Goal: Find contact information: Find contact information

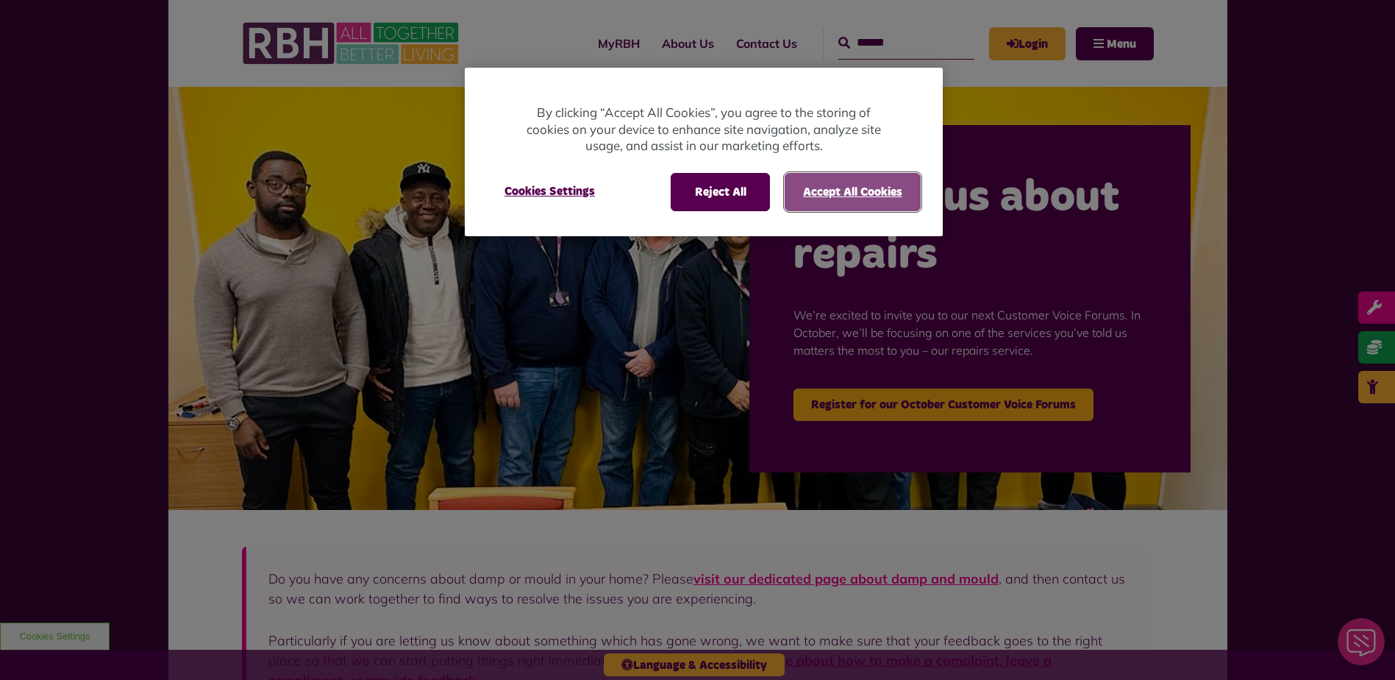
click at [872, 188] on button "Accept All Cookies" at bounding box center [853, 192] width 136 height 38
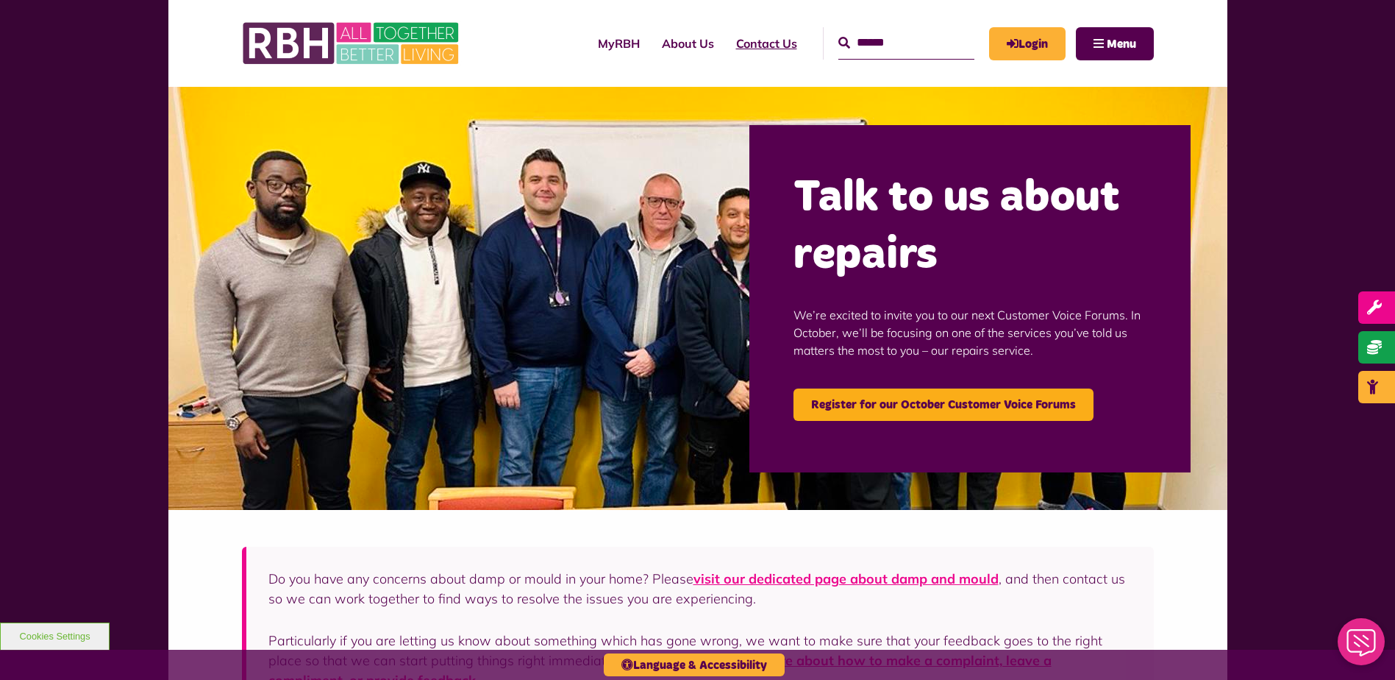
click at [741, 44] on link "Contact Us" at bounding box center [766, 44] width 83 height 40
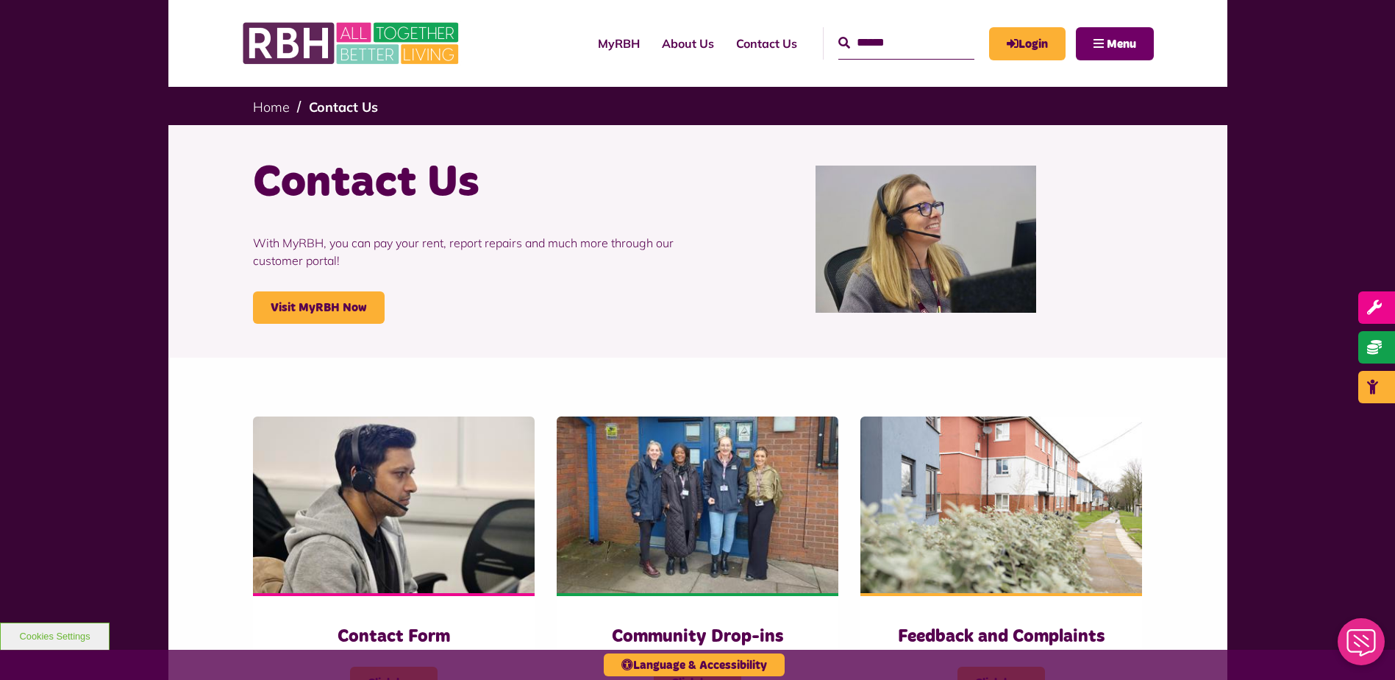
click at [1105, 51] on button "Menu" at bounding box center [1115, 43] width 78 height 33
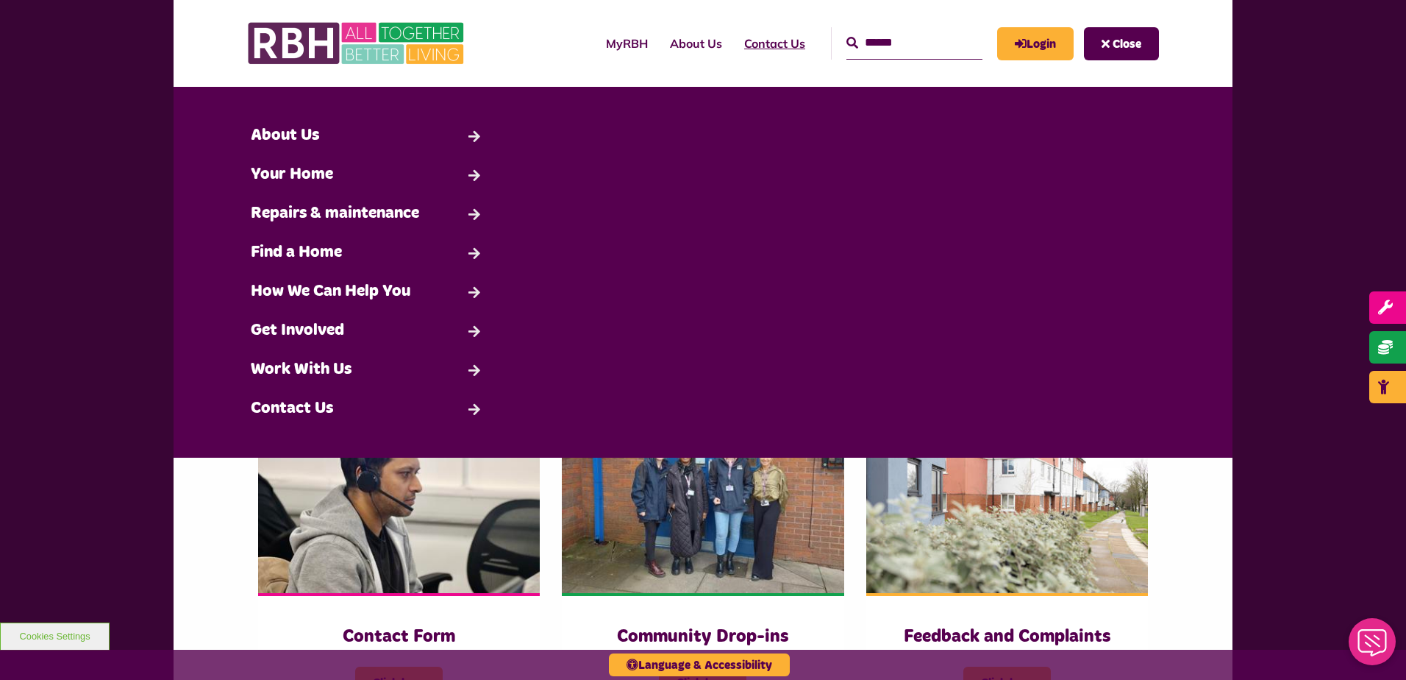
click at [743, 46] on link "Contact Us" at bounding box center [774, 44] width 83 height 40
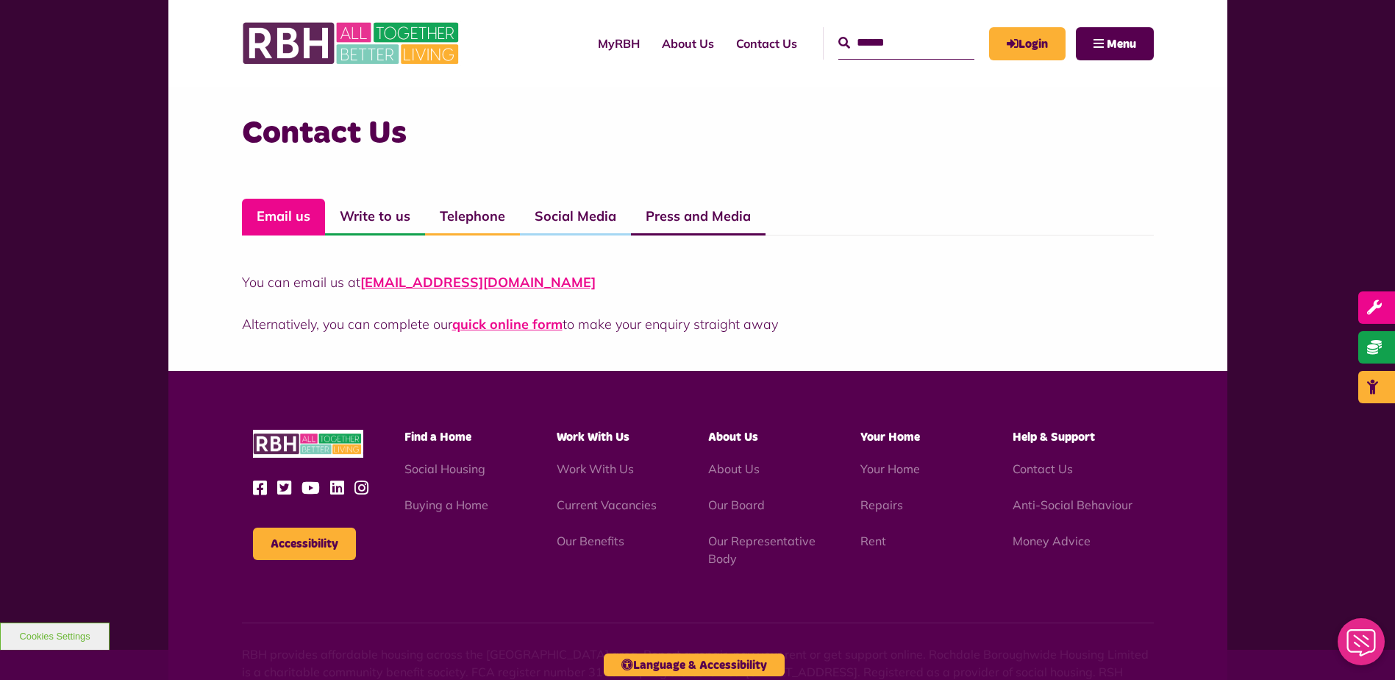
scroll to position [1144, 0]
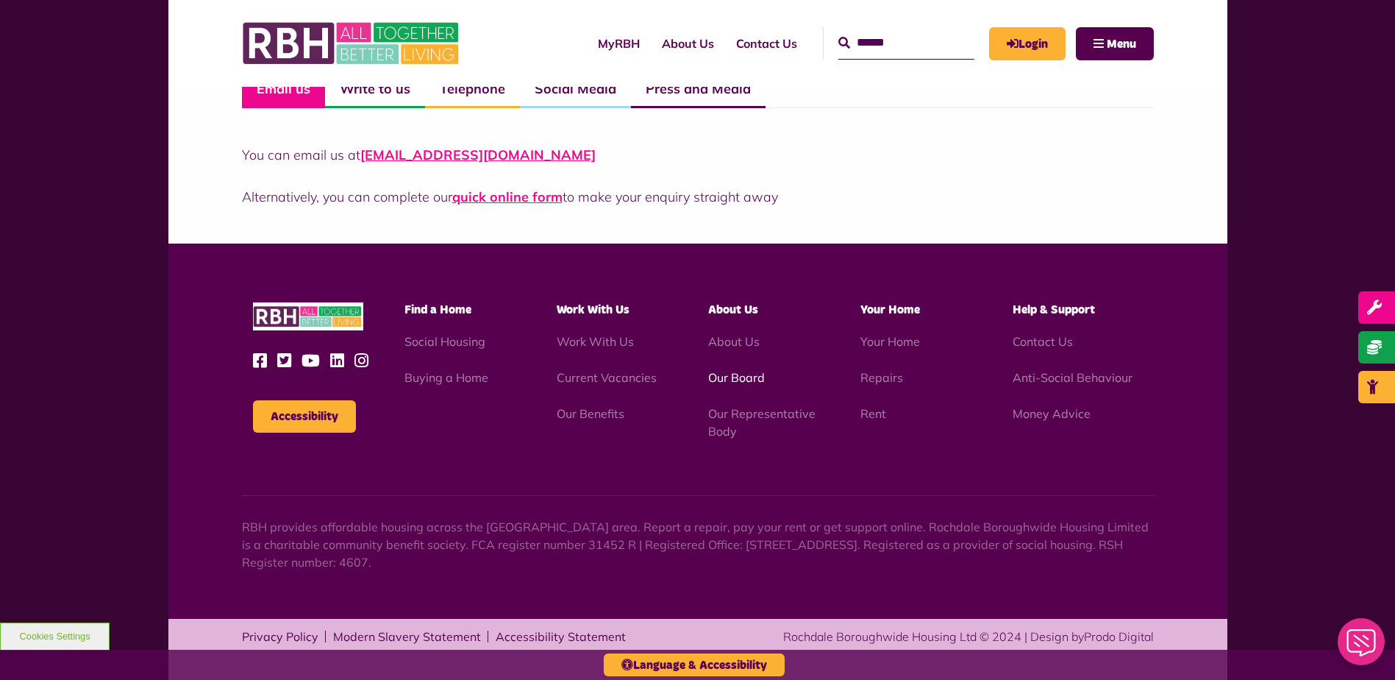
click at [748, 379] on link "Our Board" at bounding box center [736, 377] width 57 height 15
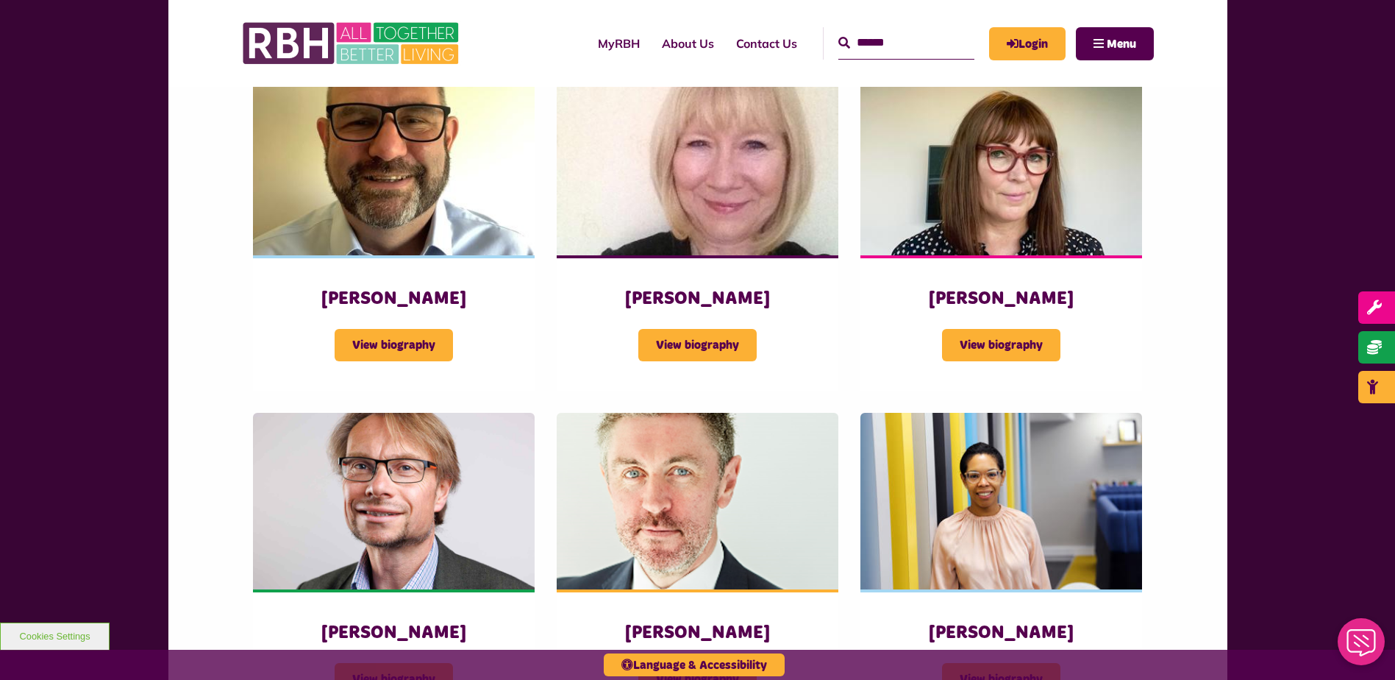
scroll to position [1250, 0]
